Goal: Navigation & Orientation: Find specific page/section

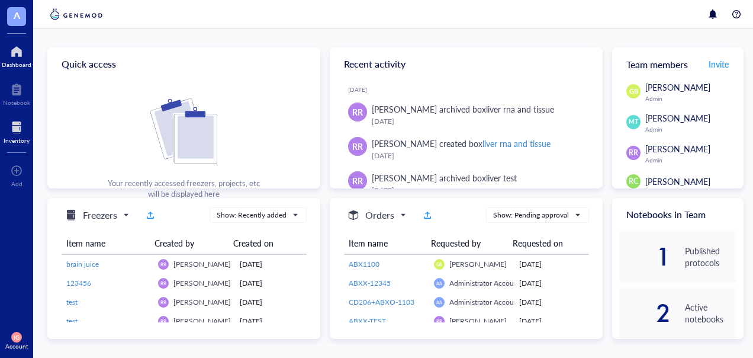
click at [11, 128] on div at bounding box center [17, 127] width 26 height 19
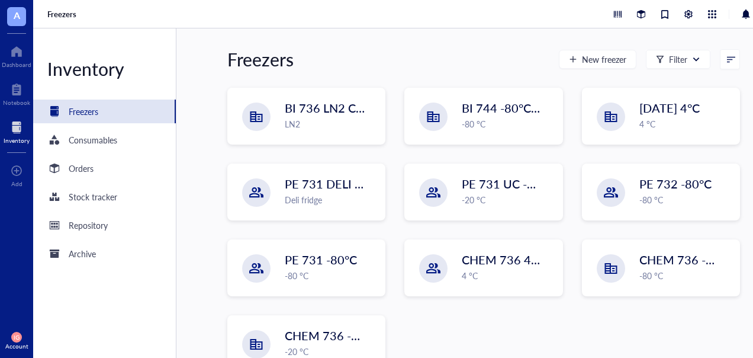
scroll to position [123, 0]
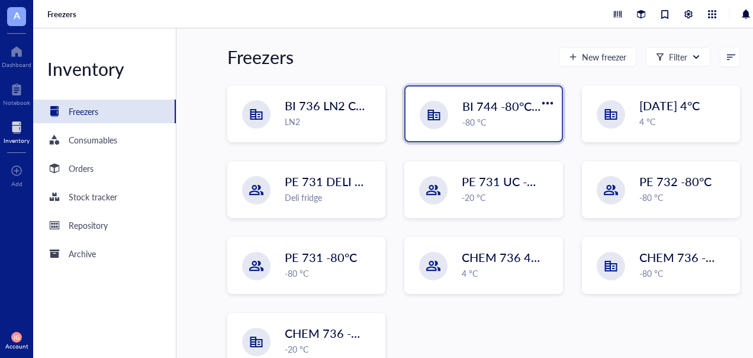
click at [483, 113] on span "BI 744 -80°C [in vivo]" at bounding box center [519, 106] width 113 height 17
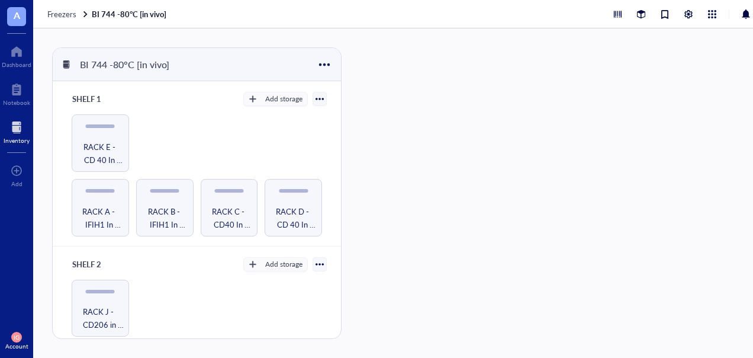
scroll to position [39, 0]
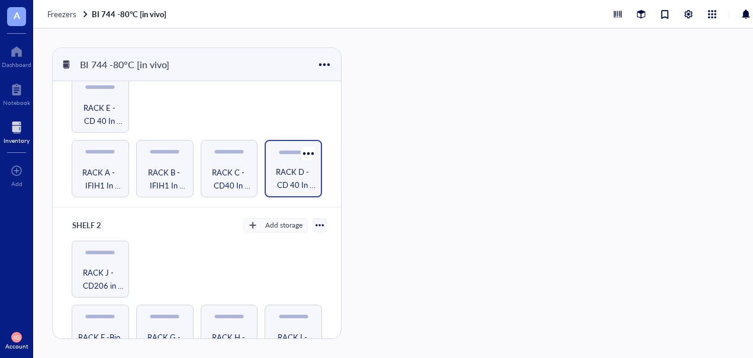
click at [274, 170] on span "RACK D - CD 40 In Vivo Studies" at bounding box center [294, 178] width 46 height 26
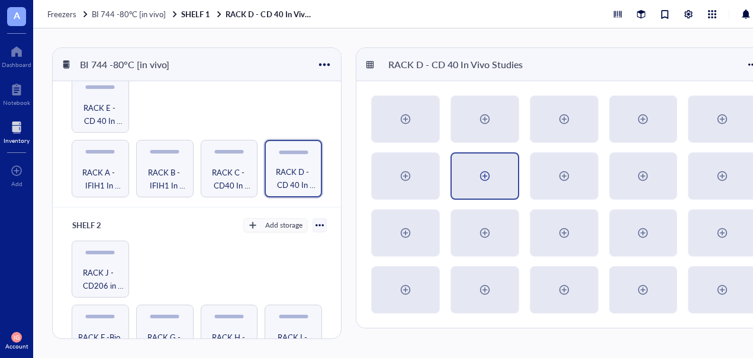
scroll to position [0, 5]
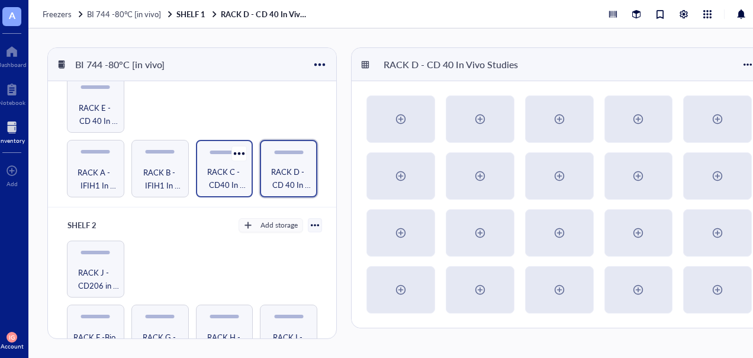
click at [226, 166] on span "RACK C - CD40 In Vivo Studies" at bounding box center [225, 178] width 46 height 26
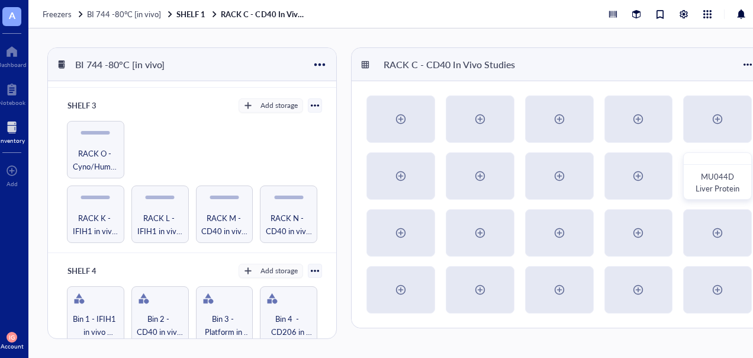
scroll to position [347, 0]
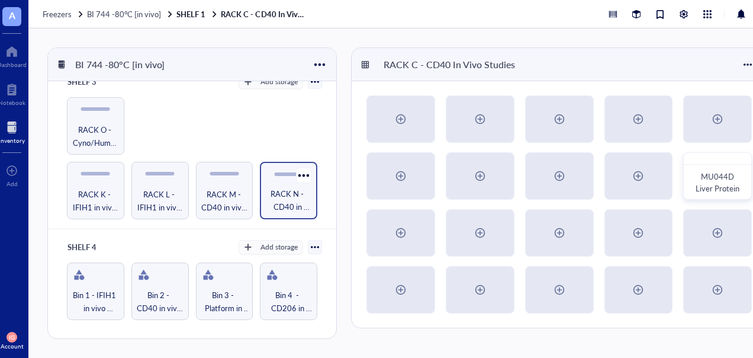
click at [279, 187] on span "RACK N - CD40 in vivo Studies" at bounding box center [289, 200] width 46 height 26
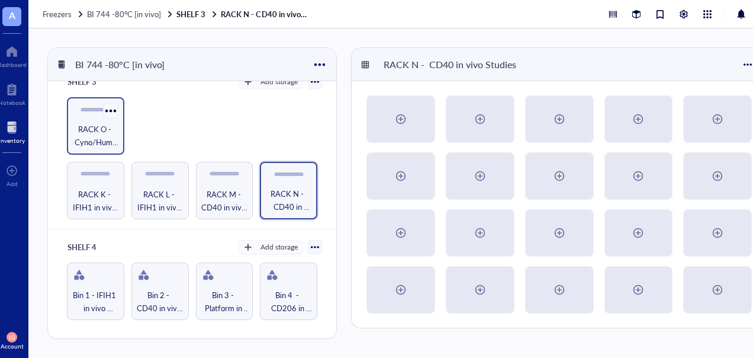
click at [103, 112] on div at bounding box center [110, 110] width 17 height 17
click at [91, 126] on span "RACK O - Cyno/Human Sample (assume infected)" at bounding box center [96, 136] width 46 height 26
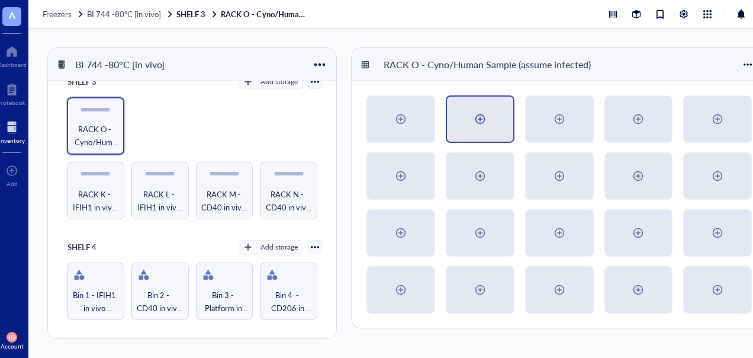
click at [488, 120] on div at bounding box center [480, 119] width 19 height 19
radio input "false"
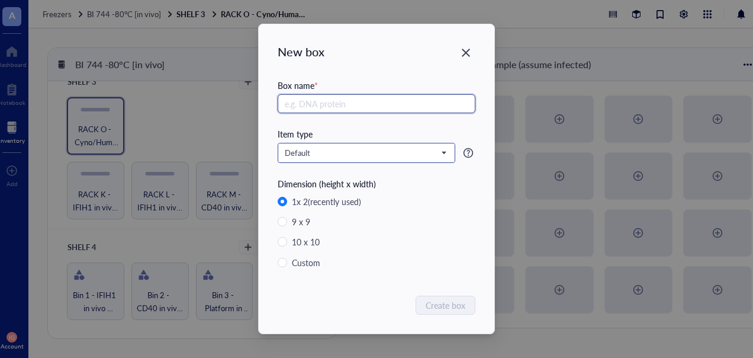
click at [442, 152] on span "Default" at bounding box center [365, 152] width 161 height 11
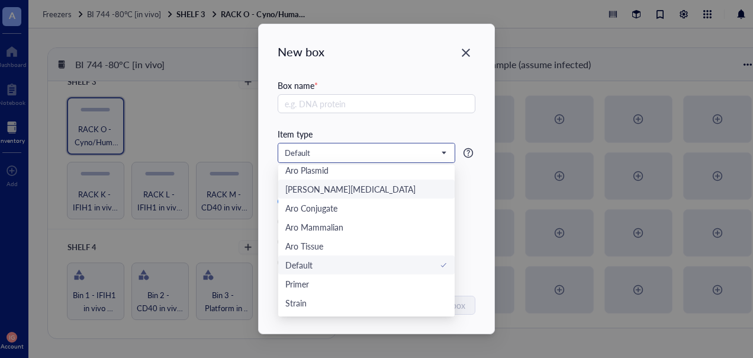
scroll to position [106, 0]
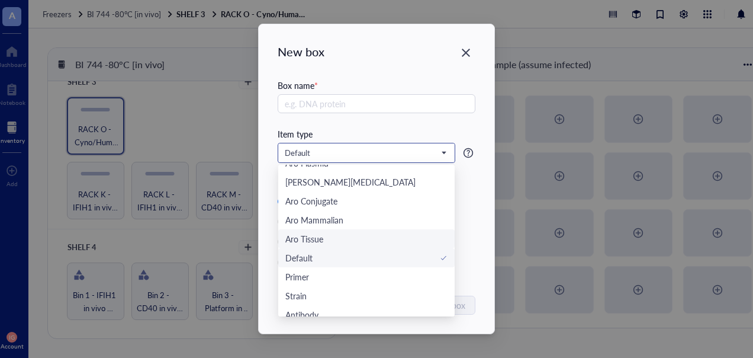
click at [352, 239] on div "Aro Tissue" at bounding box center [367, 238] width 162 height 13
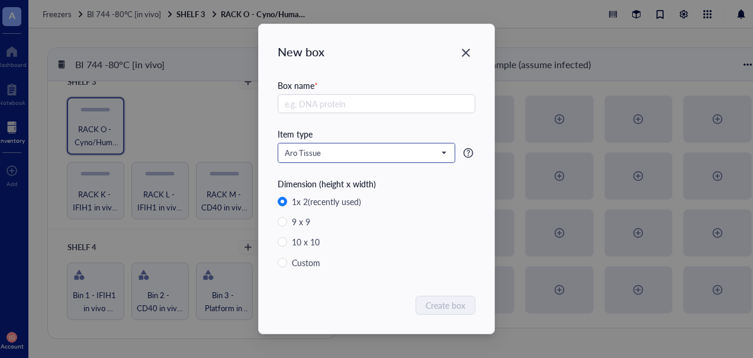
click at [442, 150] on span "Aro Tissue" at bounding box center [365, 152] width 161 height 11
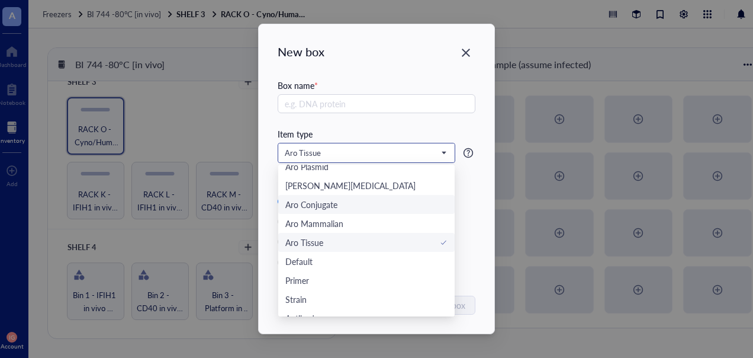
scroll to position [37, 0]
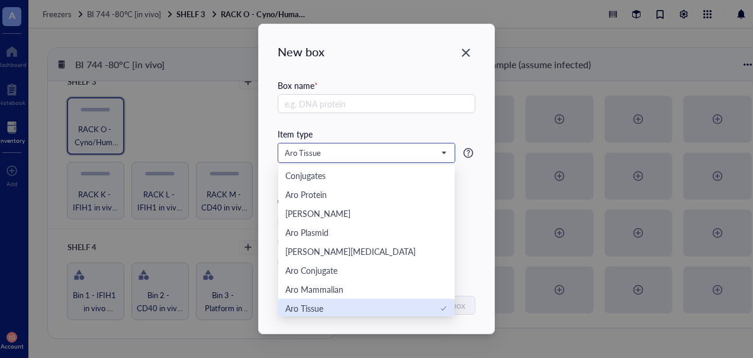
click at [360, 304] on div "Aro Tissue" at bounding box center [367, 308] width 162 height 13
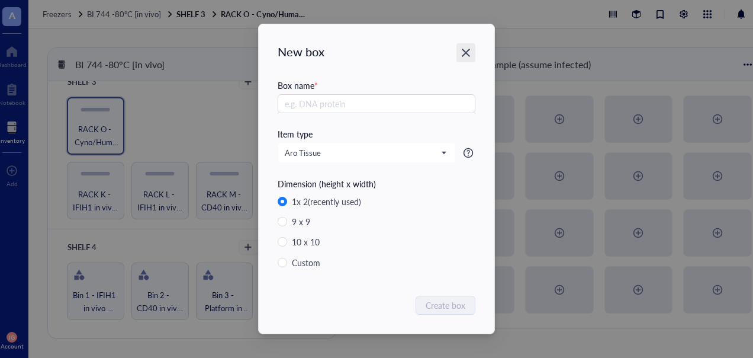
click at [472, 53] on div "Close" at bounding box center [466, 52] width 19 height 19
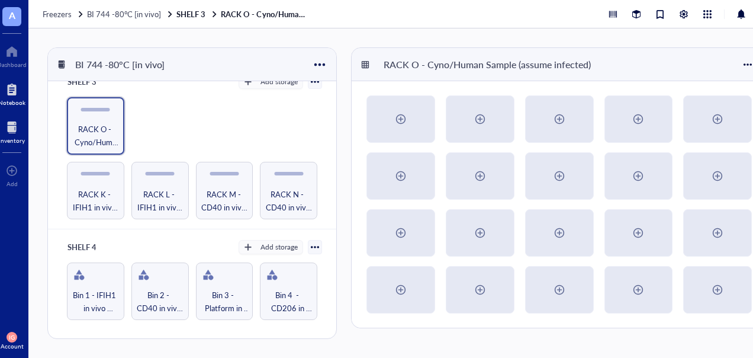
click at [14, 86] on div at bounding box center [11, 89] width 27 height 19
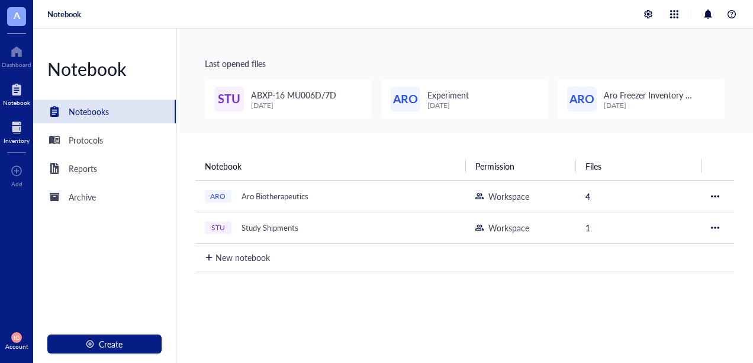
click at [10, 132] on div at bounding box center [17, 127] width 26 height 19
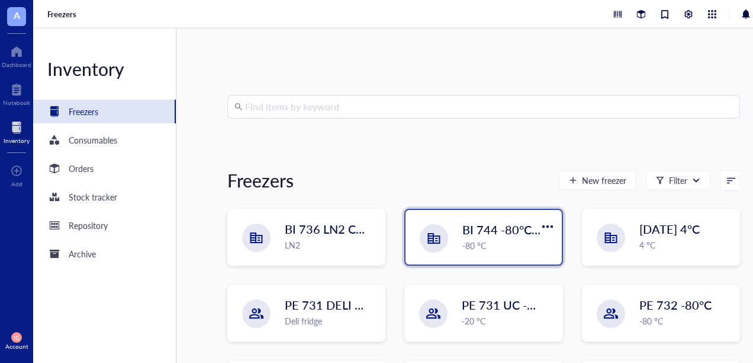
click at [490, 238] on div "BI 744 -80°C [in vivo] -80 °C" at bounding box center [509, 236] width 92 height 31
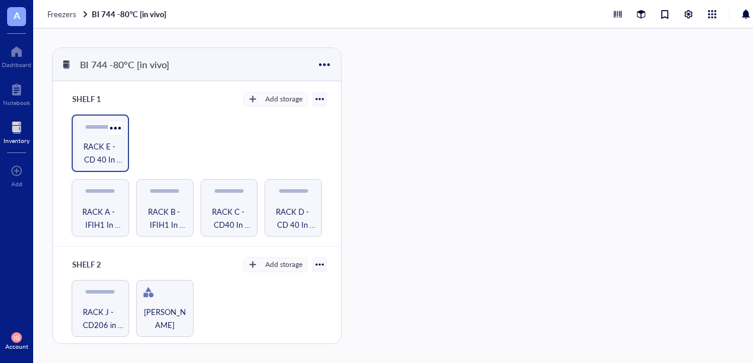
click at [97, 140] on span "RACK E - CD 40 In Vivo Studies" at bounding box center [101, 153] width 46 height 26
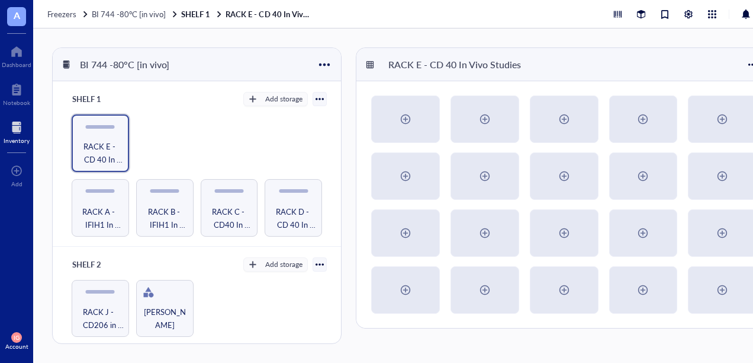
click at [460, 357] on html "A Dashboard Notebook Inventory To pick up a draggable item, press the space bar…" at bounding box center [376, 181] width 753 height 363
drag, startPoint x: 17, startPoint y: 55, endPoint x: 31, endPoint y: 50, distance: 15.0
click at [17, 55] on div at bounding box center [17, 51] width 30 height 19
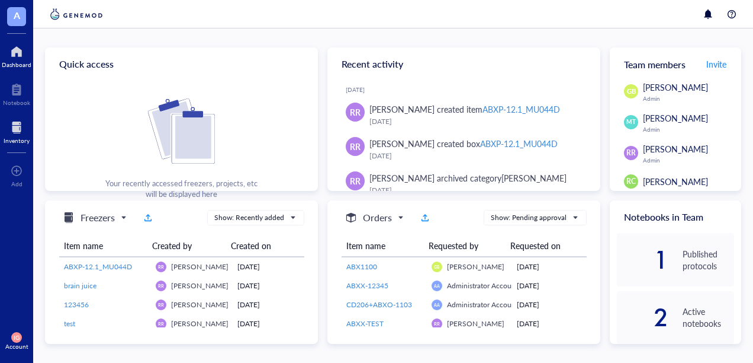
click at [17, 125] on div at bounding box center [17, 127] width 26 height 19
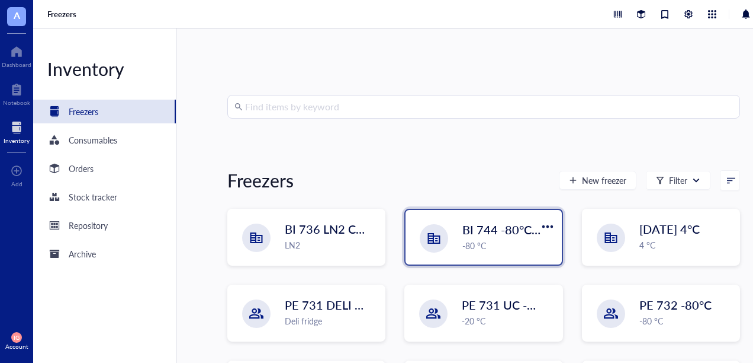
click at [485, 240] on div "-80 °C" at bounding box center [509, 245] width 92 height 13
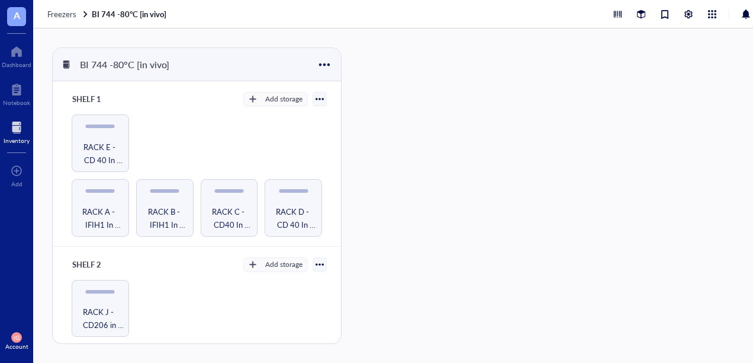
click at [14, 122] on div at bounding box center [17, 127] width 26 height 19
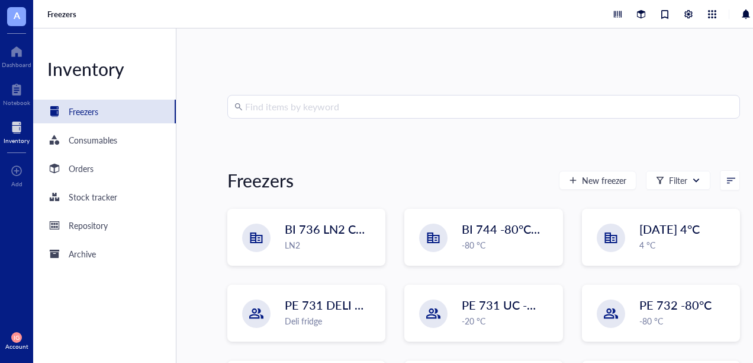
scroll to position [76, 0]
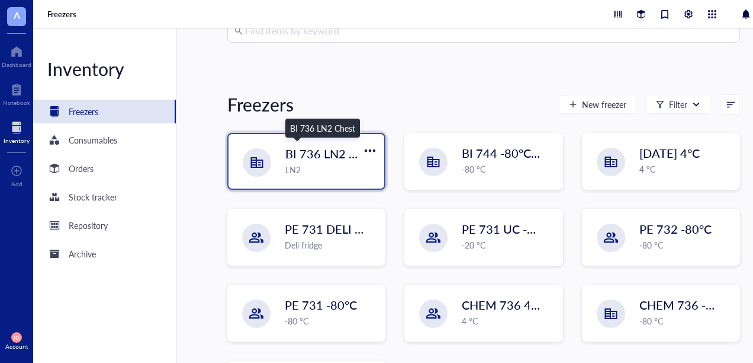
click at [324, 152] on span "BI 736 LN2 Chest" at bounding box center [333, 153] width 94 height 17
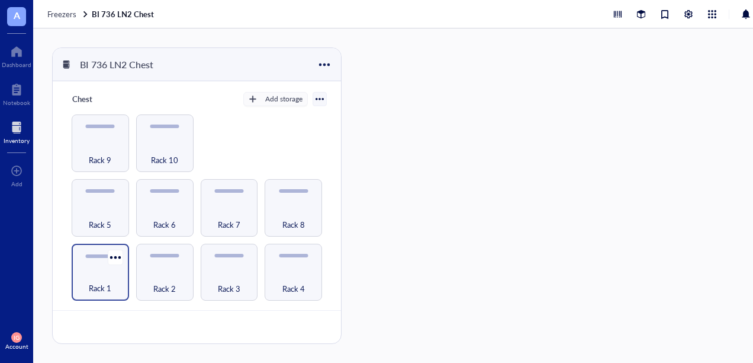
click at [100, 261] on div "Rack 1" at bounding box center [100, 271] width 57 height 57
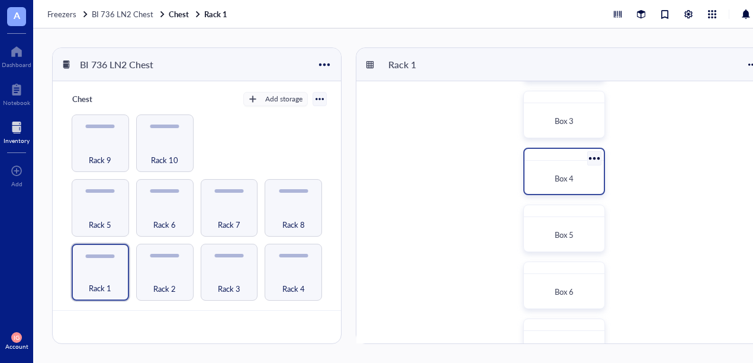
click at [557, 172] on div "Box 4" at bounding box center [564, 178] width 60 height 12
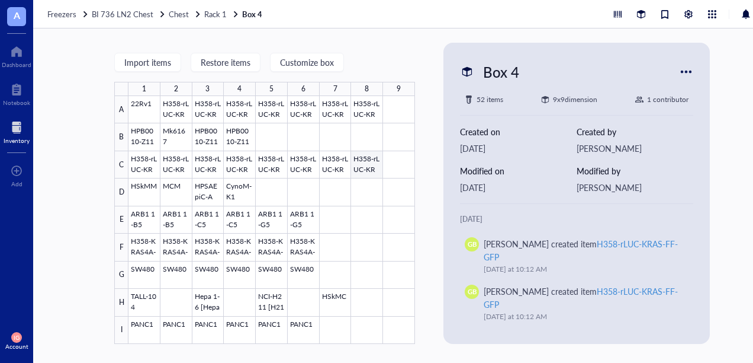
click at [373, 164] on div at bounding box center [272, 220] width 287 height 248
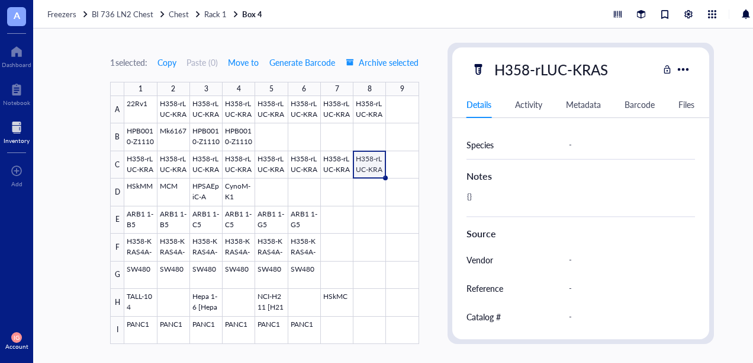
click at [20, 16] on span "A" at bounding box center [16, 16] width 19 height 19
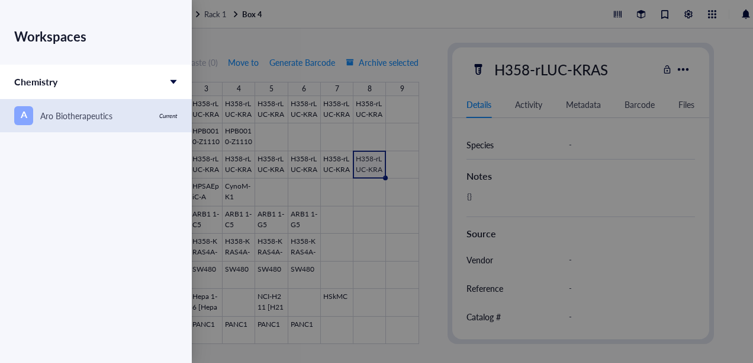
click at [85, 107] on div "A Aro Biotherapeutics" at bounding box center [83, 115] width 138 height 19
